Goal: Information Seeking & Learning: Learn about a topic

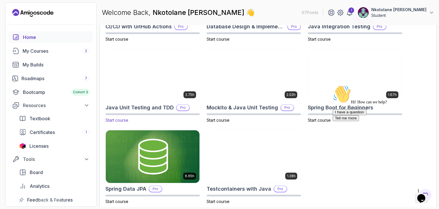
scroll to position [244, 0]
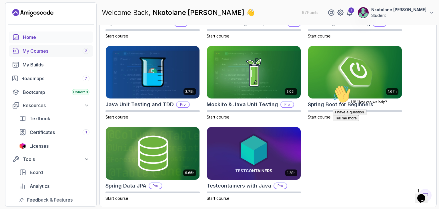
click at [51, 51] on div "My Courses 2" at bounding box center [56, 50] width 67 height 7
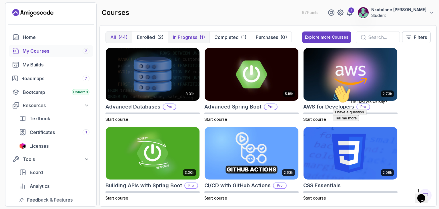
click at [190, 36] on p "In Progress" at bounding box center [185, 37] width 24 height 7
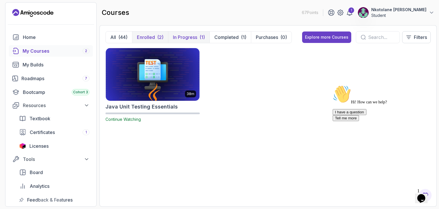
click at [145, 40] on p "Enrolled" at bounding box center [146, 37] width 18 height 7
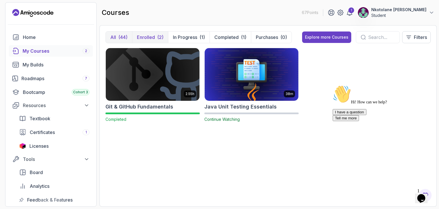
click at [114, 34] on p "All" at bounding box center [113, 37] width 6 height 7
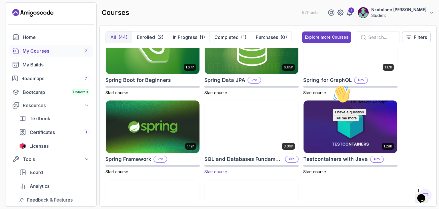
scroll to position [915, 0]
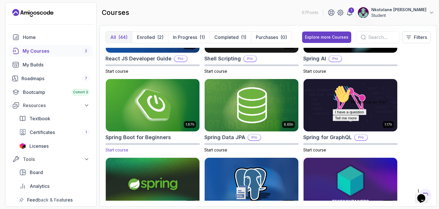
click at [169, 105] on img at bounding box center [152, 104] width 98 height 55
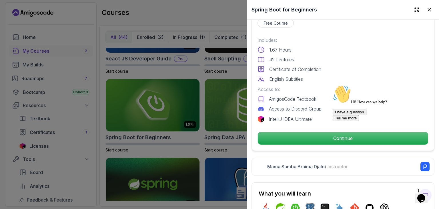
scroll to position [171, 0]
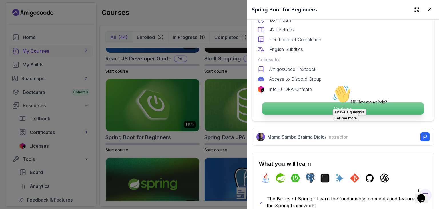
click at [326, 108] on p "Continue" at bounding box center [343, 108] width 162 height 12
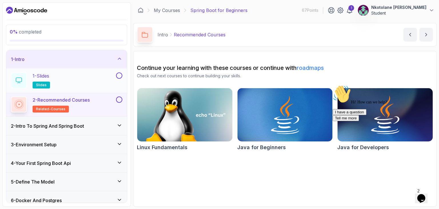
click at [119, 76] on button at bounding box center [119, 75] width 6 height 6
click at [118, 97] on button at bounding box center [119, 99] width 6 height 6
click at [117, 124] on div "2 - Intro To Spring And Spring Boot" at bounding box center [66, 125] width 111 height 7
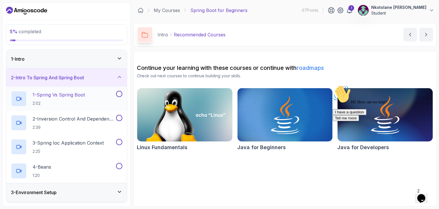
click at [117, 97] on button "1 - Spring Vs Spring Boot 2:02" at bounding box center [66, 99] width 111 height 16
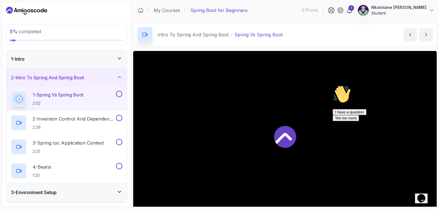
click at [117, 96] on div at bounding box center [118, 94] width 7 height 6
click at [118, 93] on button at bounding box center [119, 94] width 6 height 6
click at [120, 117] on button at bounding box center [119, 118] width 6 height 6
click at [120, 142] on button at bounding box center [119, 142] width 6 height 6
click at [117, 167] on button at bounding box center [119, 166] width 6 height 6
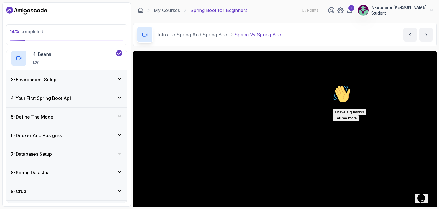
scroll to position [114, 0]
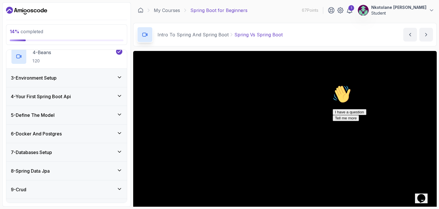
click at [71, 80] on div "3 - Environment Setup" at bounding box center [66, 77] width 111 height 7
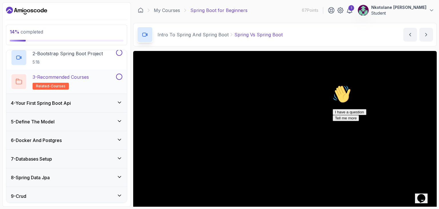
scroll to position [0, 0]
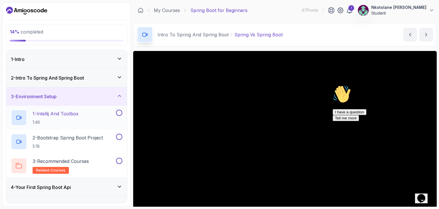
click at [117, 113] on button at bounding box center [119, 112] width 6 height 6
click at [117, 134] on button at bounding box center [119, 136] width 6 height 6
click at [120, 158] on button at bounding box center [119, 160] width 6 height 6
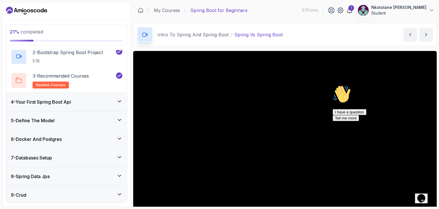
scroll to position [86, 0]
click at [67, 99] on h3 "4 - Your First Spring Boot Api" at bounding box center [41, 101] width 60 height 7
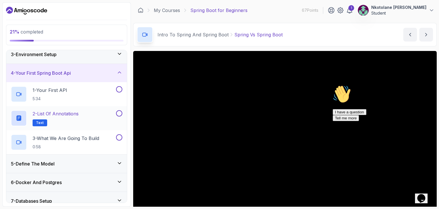
scroll to position [12, 0]
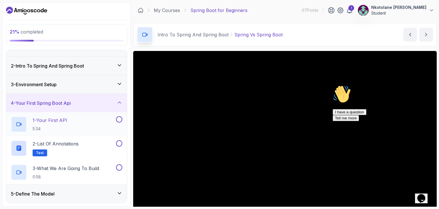
click at [119, 121] on button at bounding box center [119, 119] width 6 height 6
click at [120, 144] on button at bounding box center [119, 143] width 6 height 6
click at [121, 165] on button at bounding box center [119, 167] width 6 height 6
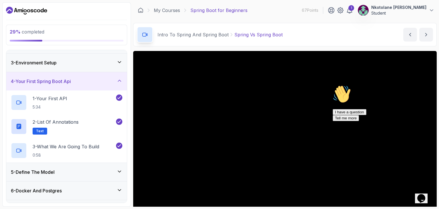
scroll to position [69, 0]
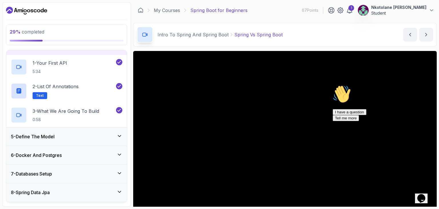
click at [92, 137] on div "5 - Define The Model" at bounding box center [66, 136] width 111 height 7
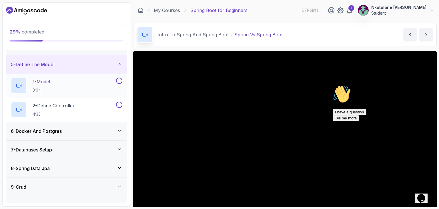
click at [115, 82] on div at bounding box center [118, 80] width 7 height 6
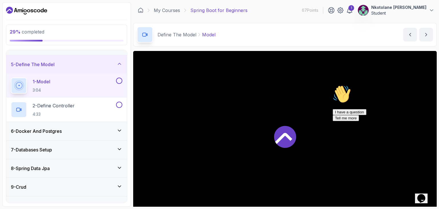
click at [118, 81] on button at bounding box center [119, 80] width 6 height 6
click at [120, 102] on button at bounding box center [119, 104] width 6 height 6
click at [101, 127] on div "6 - Docker And Postgres" at bounding box center [66, 130] width 111 height 7
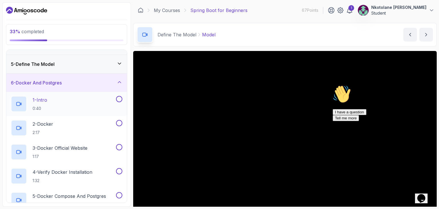
click at [76, 97] on div "1 - Intro 0:40" at bounding box center [63, 104] width 104 height 16
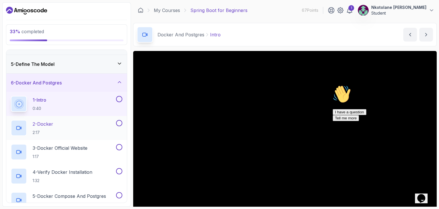
click at [60, 127] on div "2 - Docker 2:17" at bounding box center [63, 128] width 104 height 16
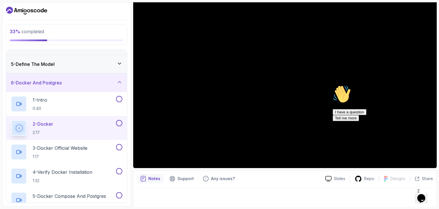
scroll to position [55, 0]
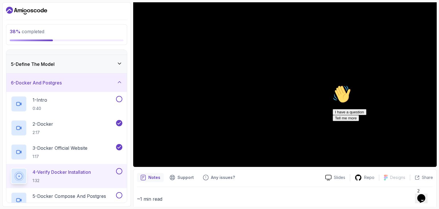
click at [360, 101] on div "Hi! How can we help? I have a question Tell me more" at bounding box center [384, 103] width 103 height 36
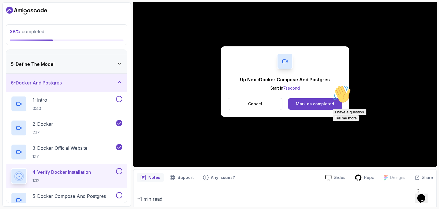
click at [390, 61] on div "Up Next: Docker Compose And Postgres Start in 7 second Cancel Mark as completed" at bounding box center [285, 81] width 304 height 171
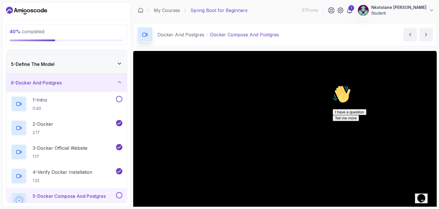
click at [401, 8] on p "Nkotolane Pitso Gintos" at bounding box center [398, 8] width 55 height 6
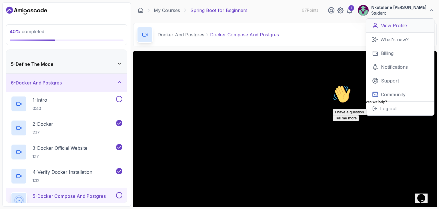
click at [390, 27] on p "View Profile" at bounding box center [394, 25] width 26 height 7
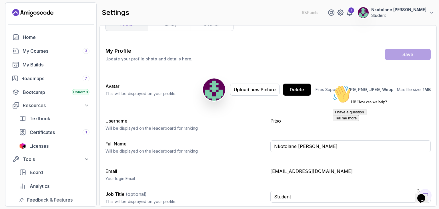
scroll to position [14, 0]
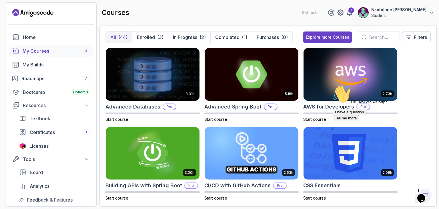
click at [51, 53] on div "My Courses 3" at bounding box center [56, 50] width 67 height 7
click at [158, 37] on div "(3)" at bounding box center [160, 37] width 6 height 7
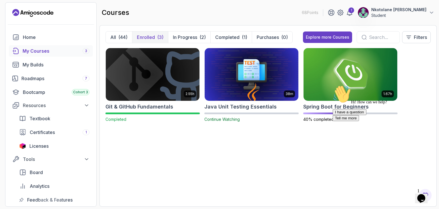
click at [340, 109] on div "Hi! How can we help? I have a question Tell me more" at bounding box center [384, 103] width 103 height 36
click at [333, 95] on div "Hi! How can we help? I have a question Tell me more" at bounding box center [384, 103] width 103 height 36
click at [333, 87] on div "Hi! How can we help? I have a question Tell me more" at bounding box center [384, 103] width 103 height 36
click at [335, 85] on div "Hi! How can we help? I have a question Tell me more" at bounding box center [384, 103] width 103 height 36
click at [318, 110] on h2 "Spring Boot for Beginners" at bounding box center [335, 107] width 65 height 8
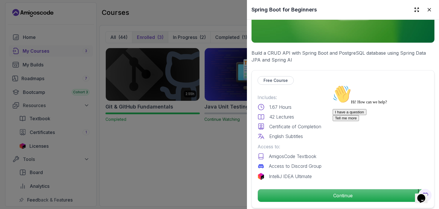
scroll to position [86, 0]
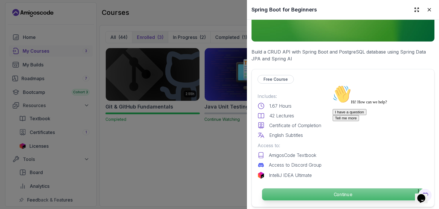
click at [344, 191] on p "Continue" at bounding box center [343, 194] width 162 height 12
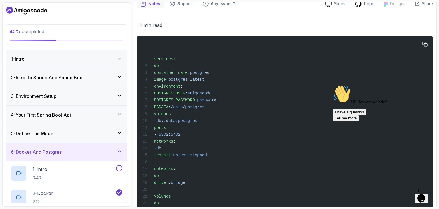
scroll to position [229, 0]
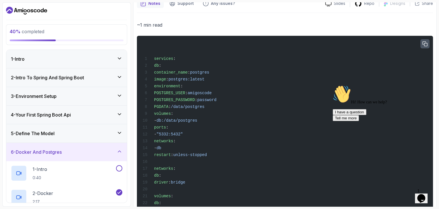
click at [425, 43] on icon "button" at bounding box center [425, 43] width 5 height 5
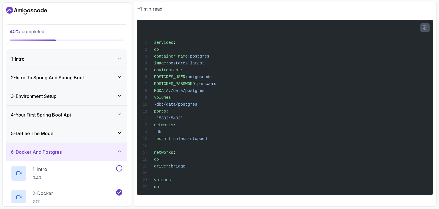
scroll to position [22, 0]
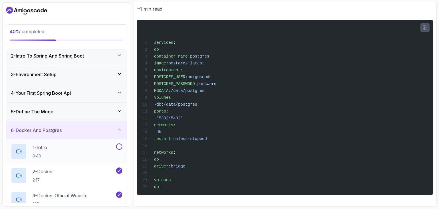
click at [118, 144] on button at bounding box center [119, 146] width 6 height 6
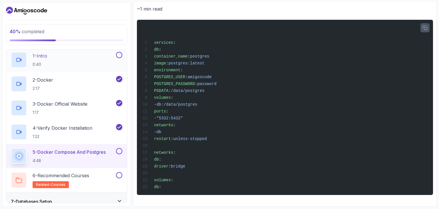
scroll to position [114, 0]
click at [84, 149] on p "5 - Docker Compose And Postgres" at bounding box center [69, 151] width 73 height 7
click at [105, 148] on p "5 - Docker Compose And Postgres" at bounding box center [69, 151] width 73 height 7
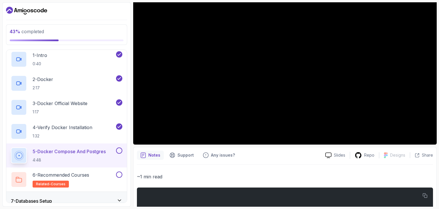
scroll to position [77, 0]
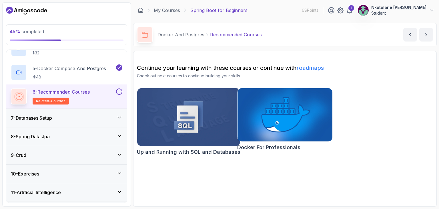
scroll to position [199, 0]
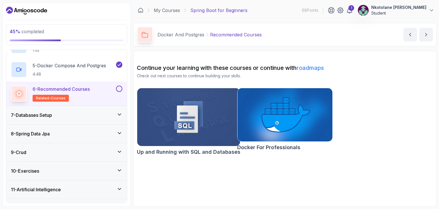
click at [86, 117] on div "7 - Databases Setup" at bounding box center [66, 114] width 111 height 7
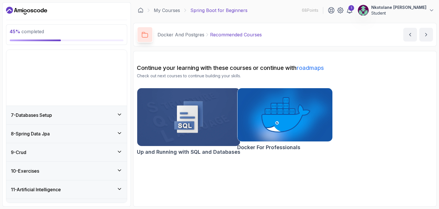
scroll to position [69, 0]
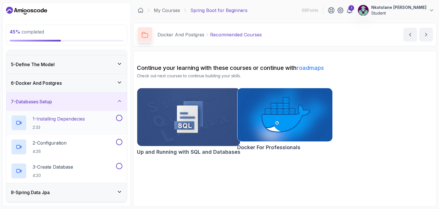
click at [74, 119] on p "1 - Installing Dependecies" at bounding box center [59, 118] width 52 height 7
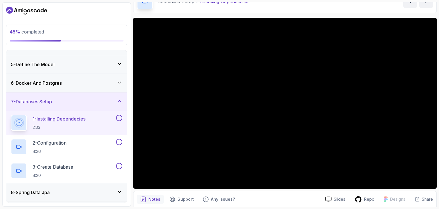
scroll to position [29, 0]
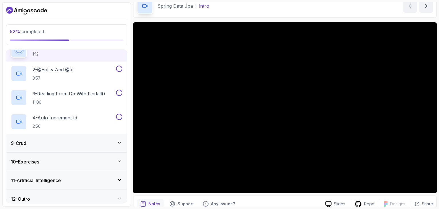
scroll to position [165, 0]
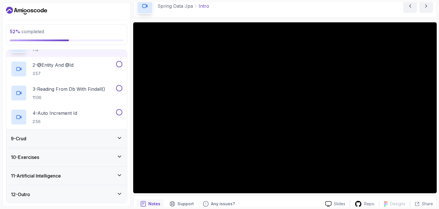
click at [66, 174] on div "11 - Artificial Intelligence" at bounding box center [66, 175] width 111 height 7
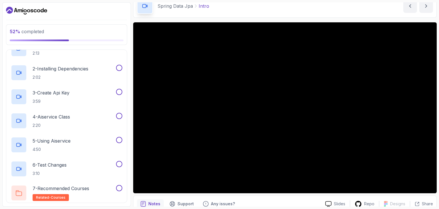
scroll to position [237, 0]
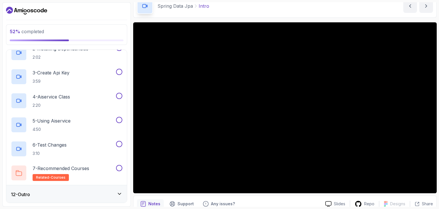
click at [67, 193] on div "12 - Outro" at bounding box center [66, 194] width 111 height 7
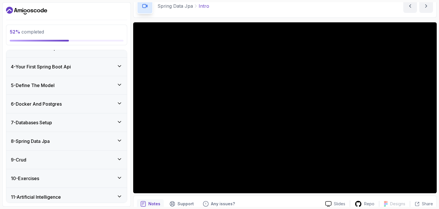
scroll to position [0, 0]
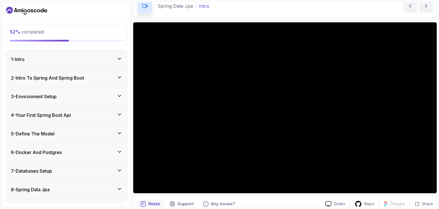
click at [66, 151] on div "6 - Docker And Postgres" at bounding box center [66, 152] width 111 height 7
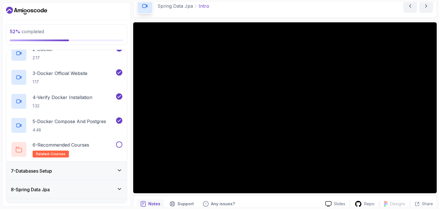
scroll to position [147, 0]
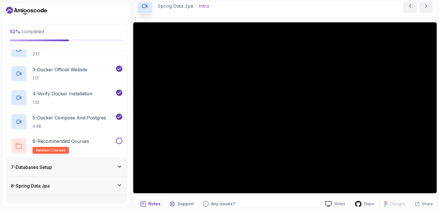
click at [64, 166] on div "7 - Databases Setup" at bounding box center [66, 166] width 111 height 7
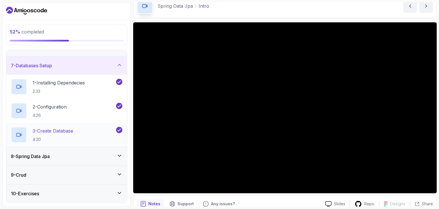
scroll to position [122, 0]
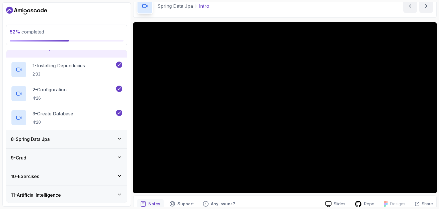
click at [77, 135] on div "8 - Spring Data Jpa" at bounding box center [66, 138] width 111 height 7
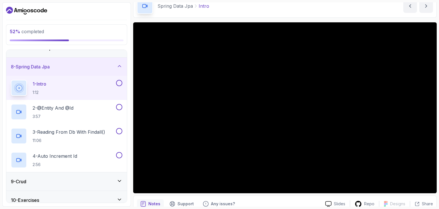
click at [6, 57] on button "8 - Spring Data Jpa" at bounding box center [66, 66] width 121 height 18
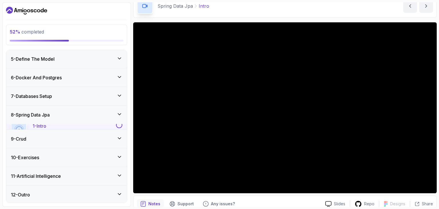
scroll to position [69, 0]
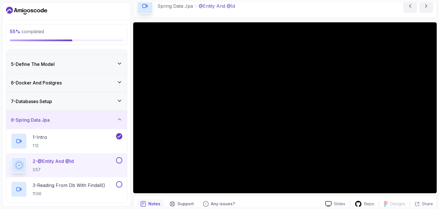
scroll to position [165, 0]
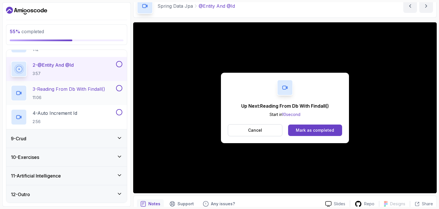
click at [118, 92] on button "3 - Reading From Db With Findall() 11:06" at bounding box center [66, 93] width 111 height 16
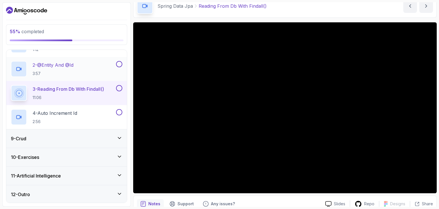
click at [118, 61] on button at bounding box center [119, 64] width 6 height 6
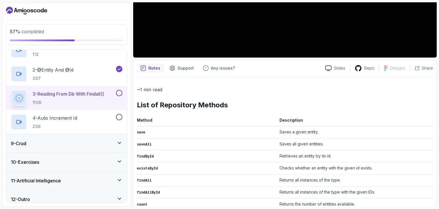
scroll to position [50, 0]
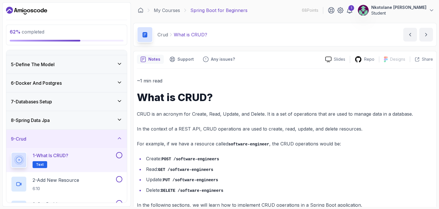
scroll to position [13, 0]
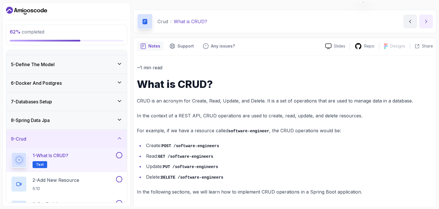
click at [428, 20] on icon "next content" at bounding box center [426, 22] width 6 height 6
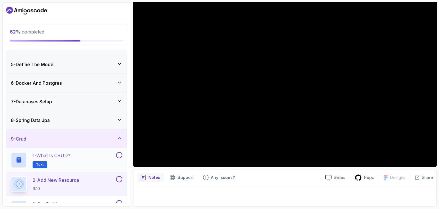
scroll to position [141, 0]
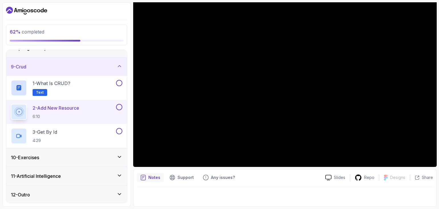
click at [70, 155] on div "10 - Exercises" at bounding box center [66, 157] width 111 height 7
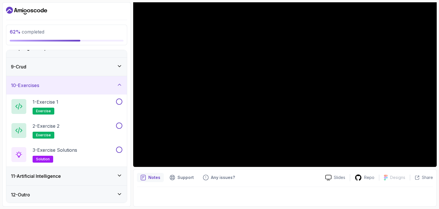
scroll to position [126, 0]
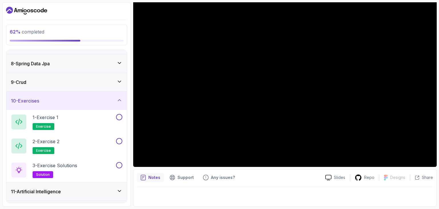
click at [47, 81] on div "9 - Crud" at bounding box center [66, 82] width 111 height 7
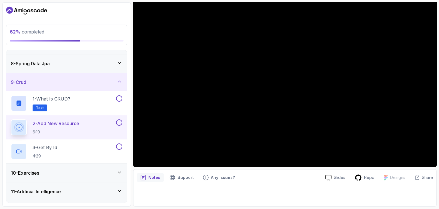
click at [79, 123] on p "2 - Add New Resource" at bounding box center [56, 123] width 47 height 7
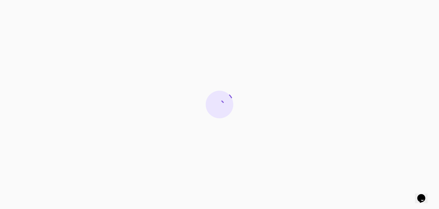
drag, startPoint x: 0, startPoint y: 0, endPoint x: 79, endPoint y: 39, distance: 88.7
click at [79, 39] on div at bounding box center [219, 104] width 439 height 209
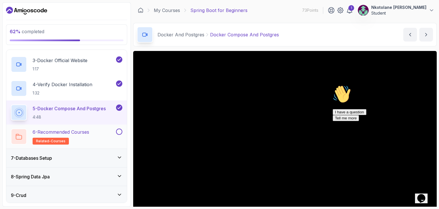
scroll to position [166, 0]
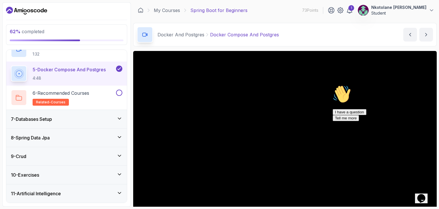
click at [57, 163] on div "9 - Crud" at bounding box center [66, 156] width 121 height 18
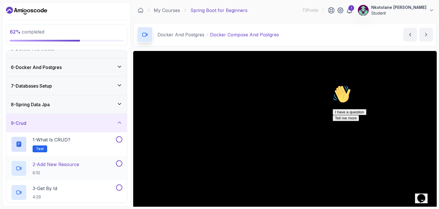
scroll to position [85, 0]
click at [115, 139] on div "1 - What is CRUD? Text" at bounding box center [63, 144] width 104 height 16
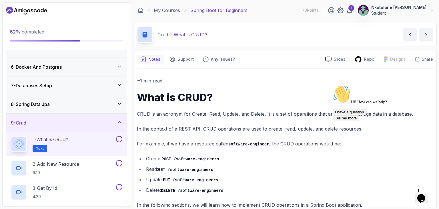
click at [119, 139] on button at bounding box center [119, 139] width 6 height 6
click at [94, 163] on div "2 - Add New Resource 6:10" at bounding box center [63, 168] width 104 height 16
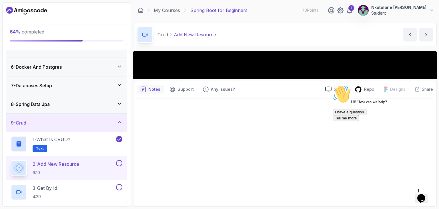
click at [94, 163] on div "2 - Add New Resource 6:10" at bounding box center [63, 168] width 104 height 16
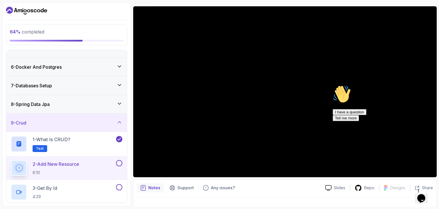
scroll to position [45, 0]
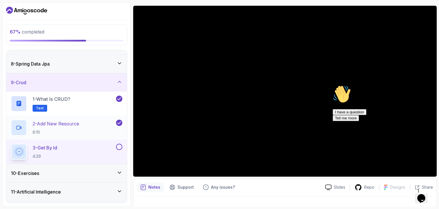
scroll to position [141, 0]
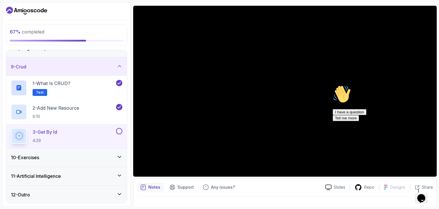
click at [48, 152] on div "10 - Exercises" at bounding box center [66, 157] width 121 height 18
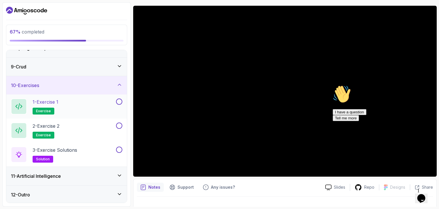
click at [41, 111] on span "exercise" at bounding box center [43, 111] width 15 height 5
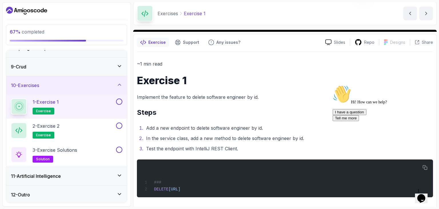
scroll to position [19, 0]
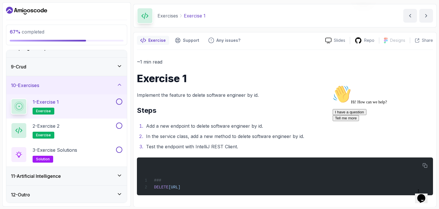
click at [118, 102] on button at bounding box center [119, 101] width 6 height 6
click at [119, 125] on button at bounding box center [119, 125] width 6 height 6
click at [349, 121] on div "I have a question Tell me more" at bounding box center [384, 115] width 103 height 12
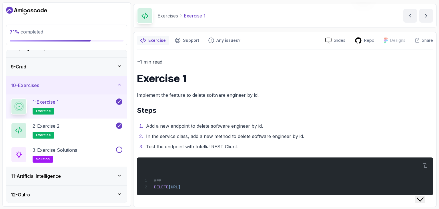
click at [348, 170] on div "Back Customer Support Menu Back Rate this chat Insert emoji Customer Support Hi…" at bounding box center [383, 106] width 95 height 144
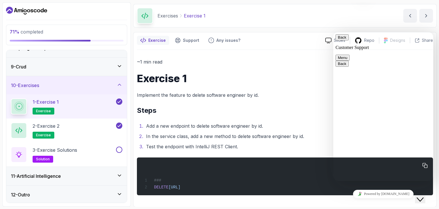
click at [298, 176] on div "### DELETE http://localhost:8080/api/v1/software-engineers/1" at bounding box center [284, 176] width 287 height 31
click at [340, 40] on button "Back" at bounding box center [342, 37] width 13 height 6
click at [118, 149] on button at bounding box center [119, 149] width 6 height 6
click at [103, 177] on div "11 - Artificial Intelligence" at bounding box center [66, 175] width 111 height 7
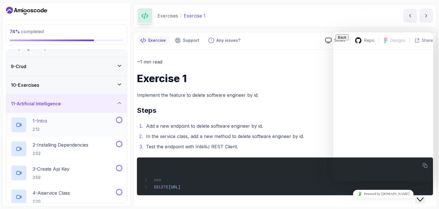
click at [102, 124] on div "1 - Intro 2:13" at bounding box center [63, 125] width 104 height 16
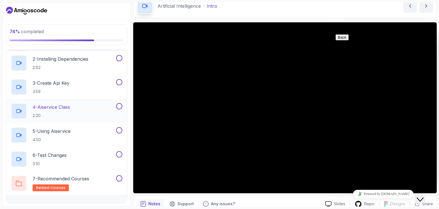
scroll to position [237, 0]
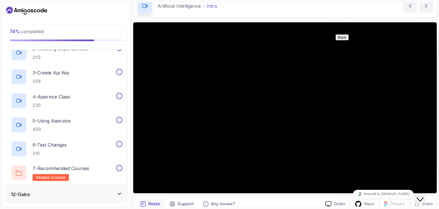
click at [90, 193] on div "12 - Outro" at bounding box center [66, 194] width 111 height 7
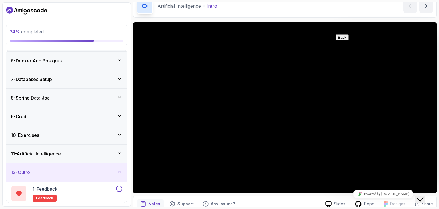
scroll to position [117, 0]
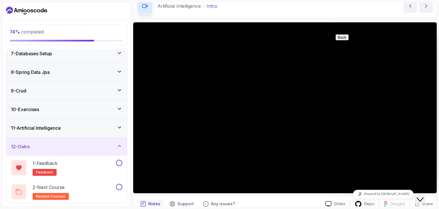
click at [76, 127] on div "11 - Artificial Intelligence" at bounding box center [66, 127] width 111 height 7
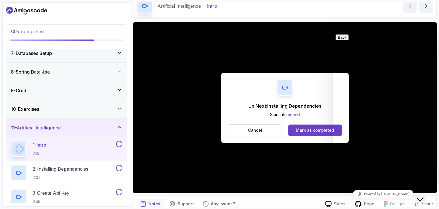
click at [61, 148] on div "1 - Intro 2:13" at bounding box center [63, 149] width 104 height 16
click at [266, 130] on button "Cancel" at bounding box center [255, 130] width 55 height 12
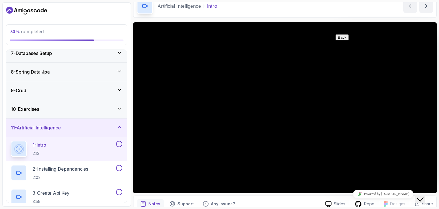
click at [421, 196] on icon "Close Chat This icon closes the chat window." at bounding box center [420, 199] width 7 height 7
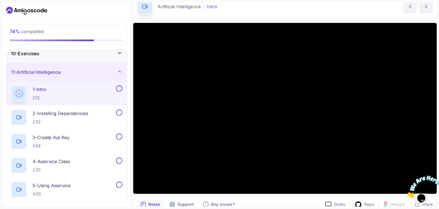
scroll to position [27, 0]
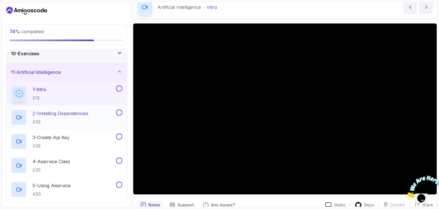
click at [71, 112] on p "2 - Installing Dependencies" at bounding box center [61, 113] width 56 height 7
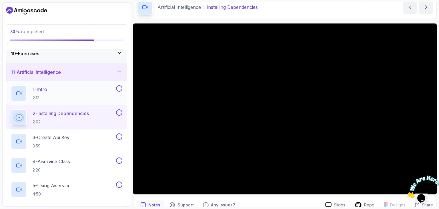
click at [118, 88] on button at bounding box center [119, 88] width 6 height 6
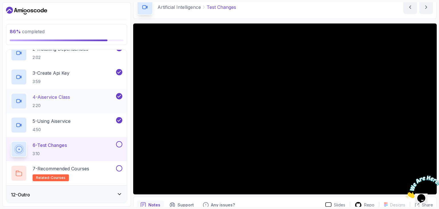
scroll to position [237, 0]
click at [121, 145] on button at bounding box center [119, 144] width 6 height 6
click at [119, 165] on button at bounding box center [119, 168] width 6 height 6
click at [114, 193] on div "12 - Outro" at bounding box center [66, 194] width 111 height 7
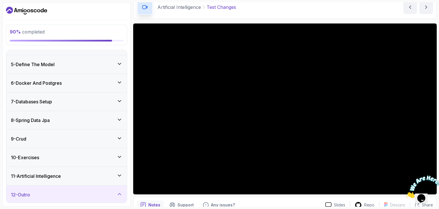
scroll to position [117, 0]
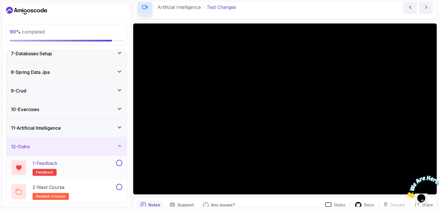
click at [119, 156] on div "1 - Feedback feedback" at bounding box center [66, 167] width 121 height 24
click at [117, 163] on button at bounding box center [119, 162] width 6 height 6
click at [120, 186] on button at bounding box center [119, 186] width 6 height 6
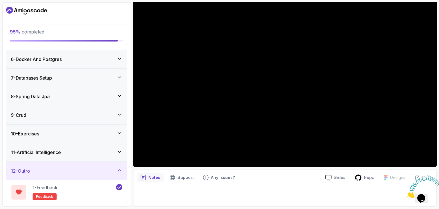
scroll to position [93, 0]
click at [84, 145] on div "11 - Artificial Intelligence" at bounding box center [66, 151] width 121 height 18
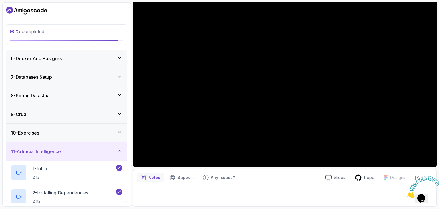
click at [84, 133] on div "10 - Exercises" at bounding box center [66, 132] width 111 height 7
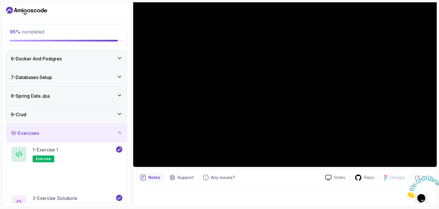
scroll to position [141, 0]
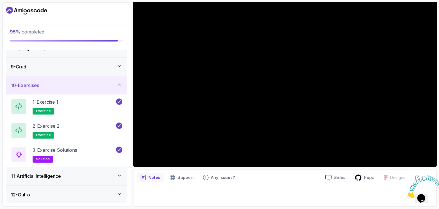
click at [77, 173] on div "11 - Artificial Intelligence" at bounding box center [66, 175] width 111 height 7
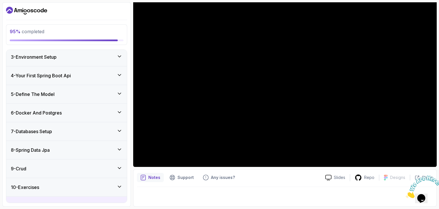
scroll to position [0, 0]
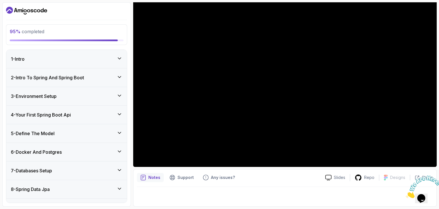
click at [79, 57] on div "1 - Intro" at bounding box center [66, 58] width 111 height 7
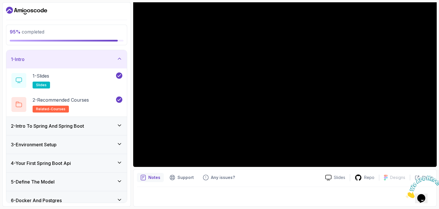
click at [76, 127] on h3 "2 - Intro To Spring And Spring Boot" at bounding box center [47, 125] width 73 height 7
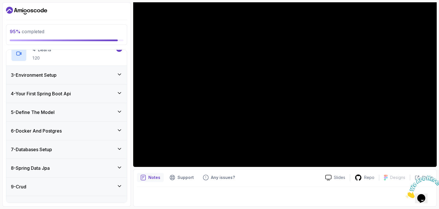
scroll to position [119, 0]
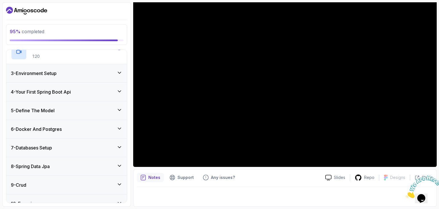
click at [68, 72] on div "3 - Environment Setup" at bounding box center [66, 73] width 111 height 7
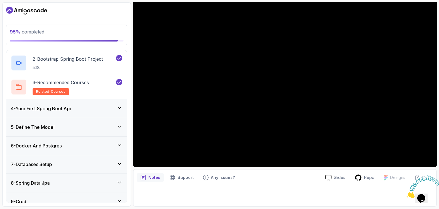
scroll to position [79, 0]
click at [83, 111] on div "4 - Your First Spring Boot Api" at bounding box center [66, 108] width 121 height 18
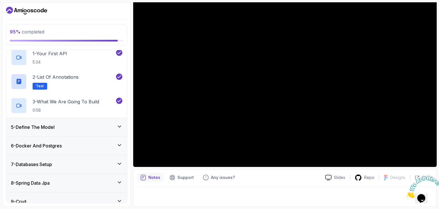
click at [77, 118] on div "5 - Define The Model" at bounding box center [66, 127] width 121 height 18
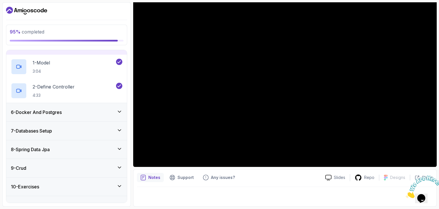
scroll to position [91, 0]
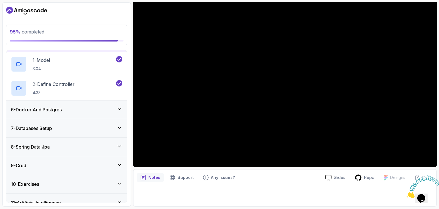
click at [74, 111] on div "6 - Docker And Postgres" at bounding box center [66, 109] width 111 height 7
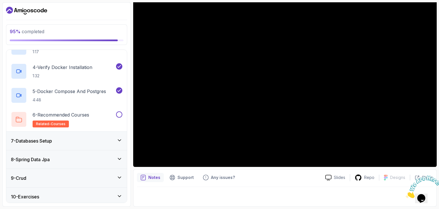
scroll to position [174, 0]
click at [120, 112] on button at bounding box center [119, 114] width 6 height 6
click at [83, 133] on div "7 - Databases Setup" at bounding box center [66, 140] width 121 height 18
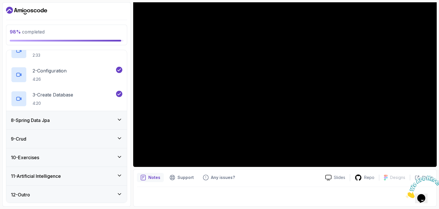
click at [81, 125] on div "8 - Spring Data Jpa" at bounding box center [66, 120] width 121 height 18
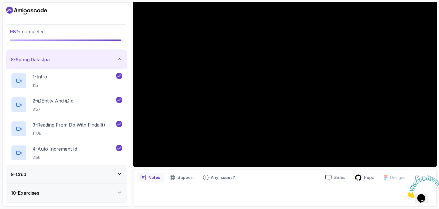
scroll to position [165, 0]
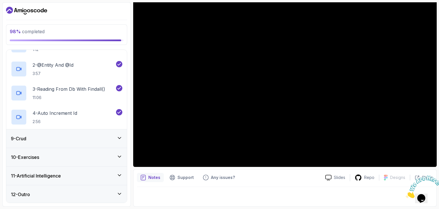
click at [79, 135] on div "9 - Crud" at bounding box center [66, 138] width 111 height 7
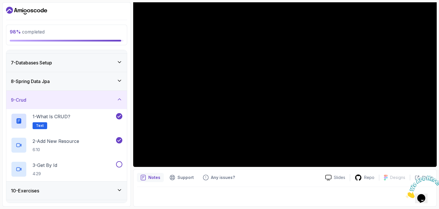
scroll to position [141, 0]
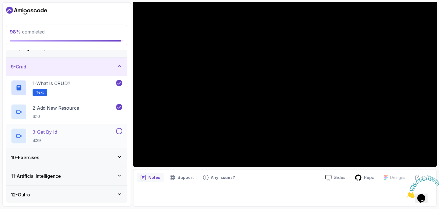
click at [116, 129] on button at bounding box center [119, 131] width 6 height 6
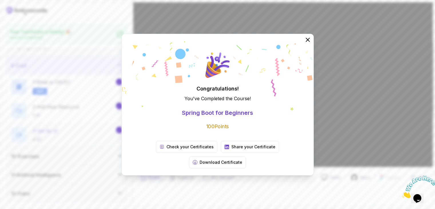
scroll to position [52, 0]
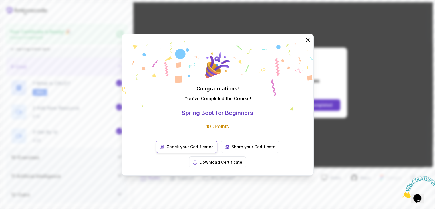
click at [172, 149] on p "Check your Certificates" at bounding box center [189, 147] width 47 height 6
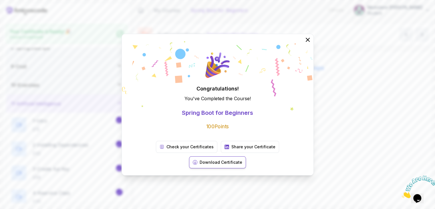
click at [242, 159] on p "Download Certificate" at bounding box center [220, 162] width 43 height 6
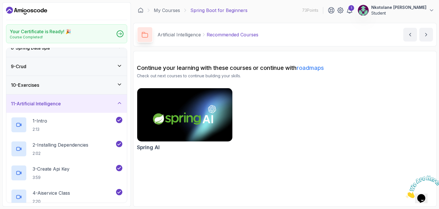
click at [182, 112] on img at bounding box center [185, 115] width 100 height 56
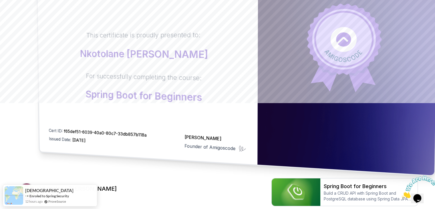
scroll to position [107, 0]
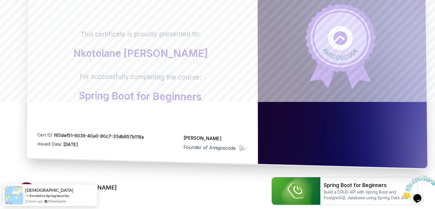
click at [187, 97] on p "Spring Boot for Beginners" at bounding box center [140, 96] width 123 height 13
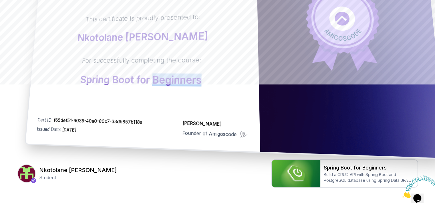
scroll to position [134, 0]
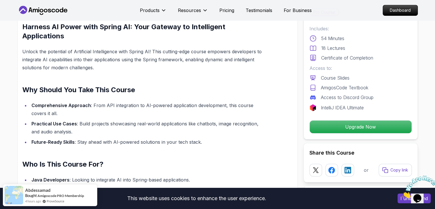
scroll to position [364, 0]
